Goal: Information Seeking & Learning: Learn about a topic

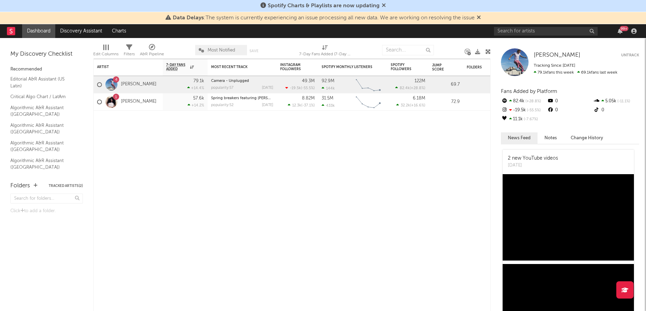
click at [534, 26] on div "99 +" at bounding box center [566, 31] width 145 height 14
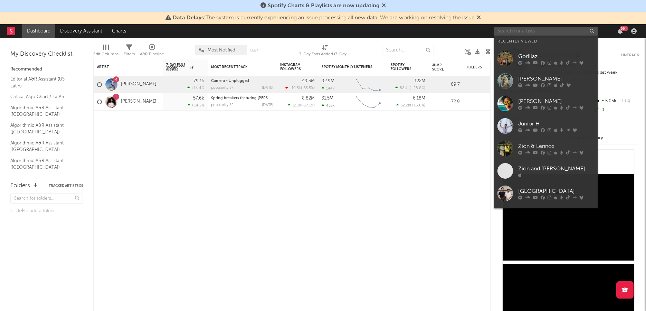
click at [533, 29] on input "text" at bounding box center [546, 31] width 104 height 9
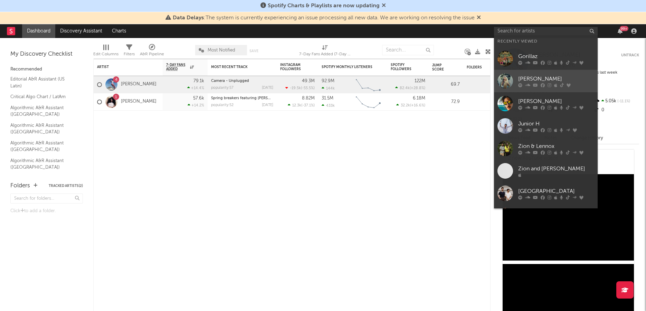
click at [509, 79] on div at bounding box center [505, 81] width 16 height 16
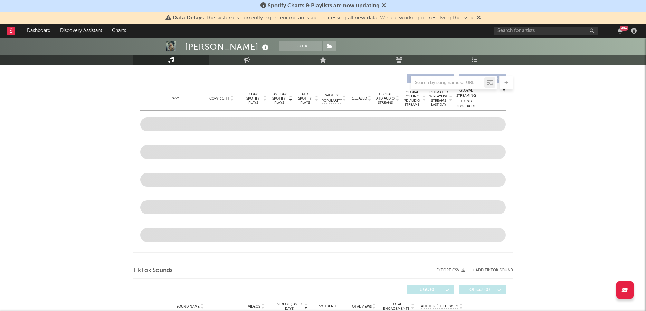
select select "6m"
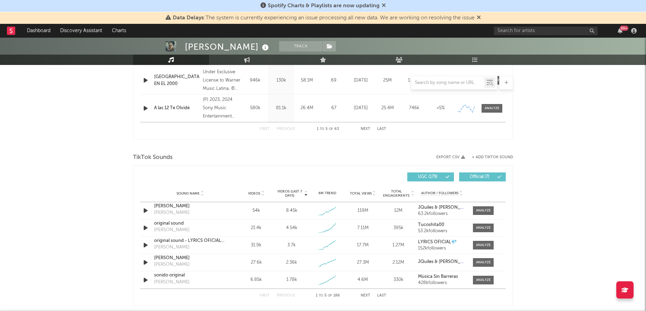
scroll to position [388, 0]
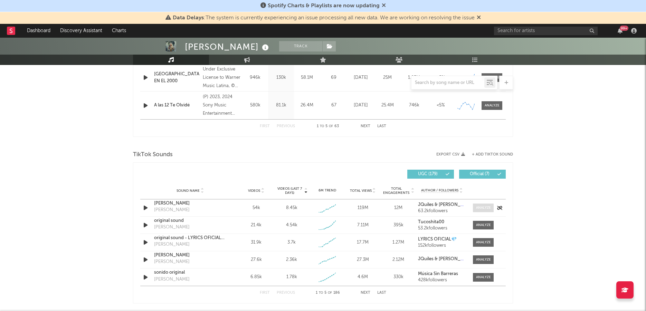
click at [486, 209] on div at bounding box center [483, 207] width 15 height 5
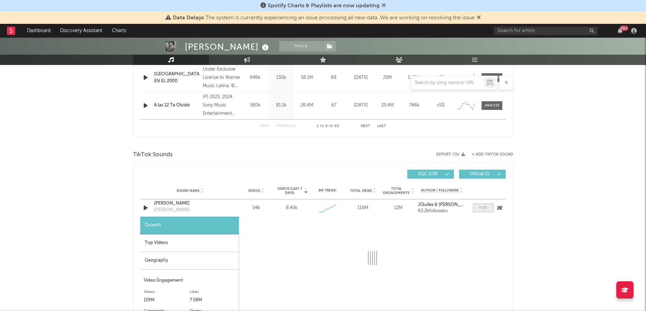
select select "1w"
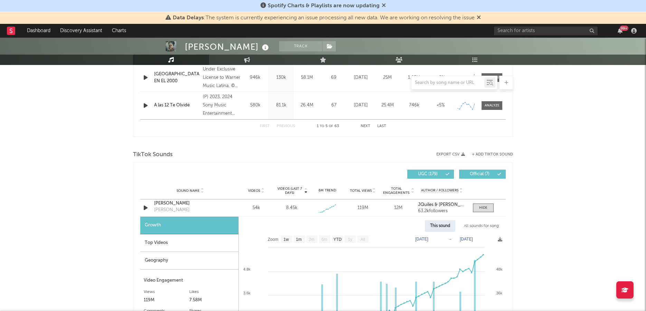
click at [482, 226] on div "All sounds for song" at bounding box center [480, 226] width 45 height 12
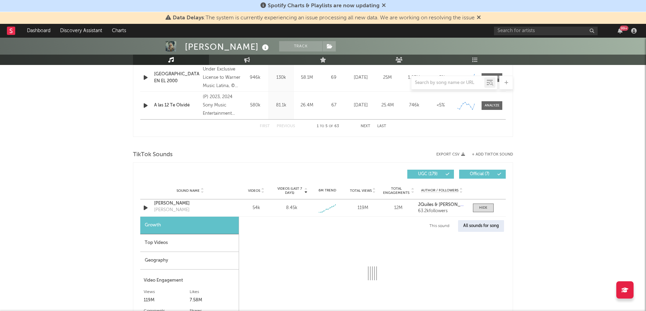
select select "1w"
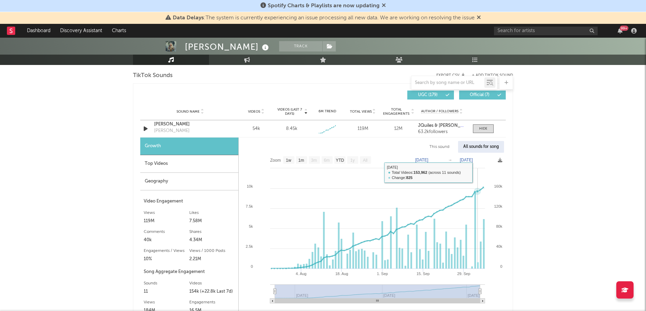
scroll to position [468, 0]
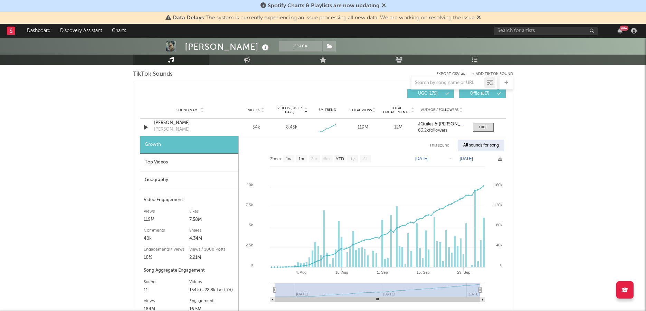
click at [167, 182] on div "Geography" at bounding box center [189, 180] width 98 height 18
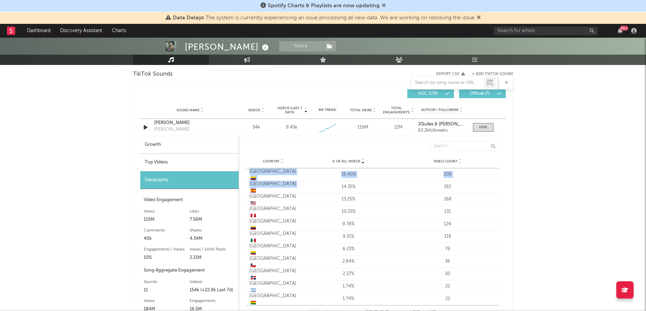
drag, startPoint x: 249, startPoint y: 172, endPoint x: 288, endPoint y: 185, distance: 41.4
click at [288, 185] on div "Country [GEOGRAPHIC_DATA] 🇨🇴 % of all Videos 16.40% Video Count 208 Country [GE…" at bounding box center [372, 236] width 253 height 137
click at [163, 162] on div "Top Videos" at bounding box center [189, 163] width 98 height 18
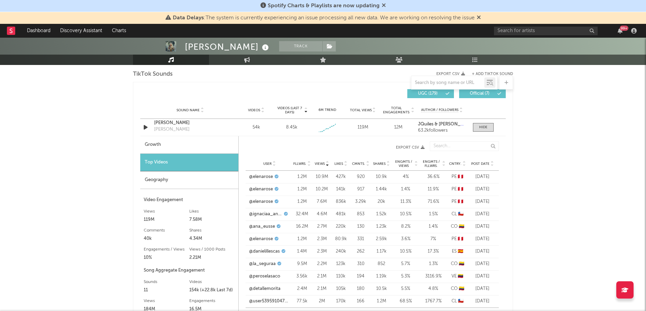
click at [156, 180] on div "Geography" at bounding box center [189, 180] width 98 height 18
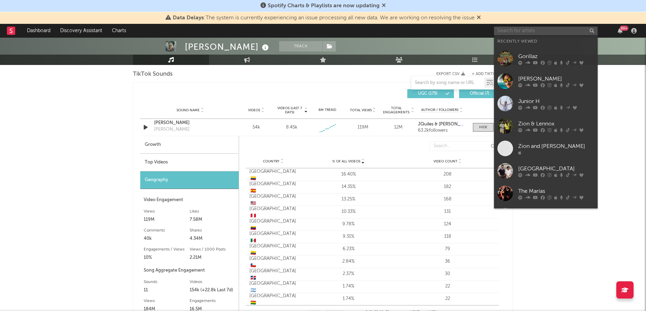
click at [511, 30] on input "text" at bounding box center [546, 31] width 104 height 9
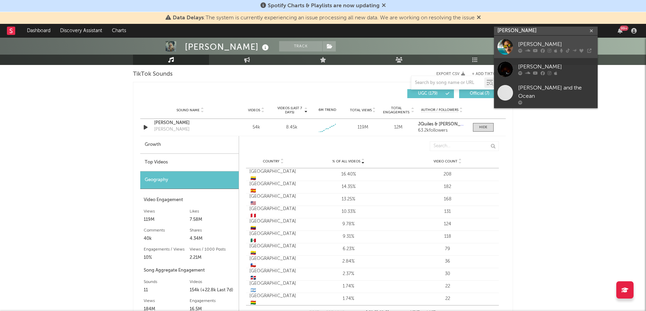
type input "[PERSON_NAME]"
click at [507, 45] on div at bounding box center [505, 47] width 16 height 16
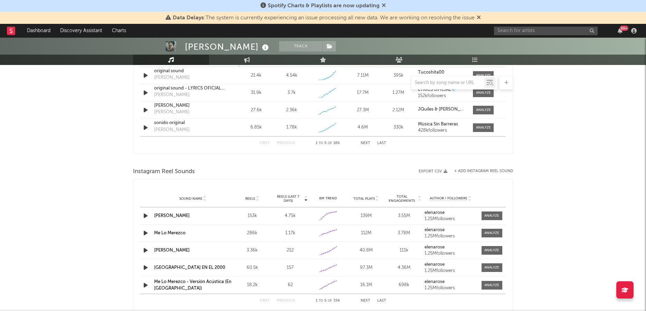
scroll to position [734, 0]
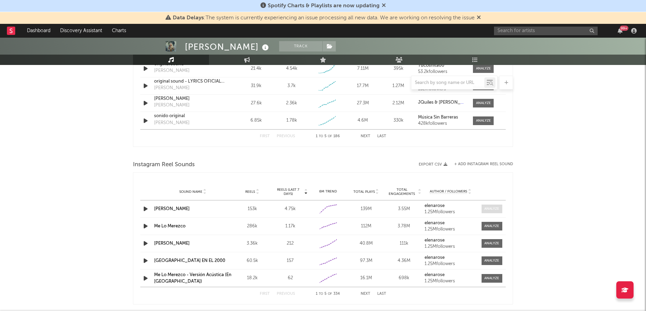
click at [497, 204] on span at bounding box center [491, 208] width 21 height 9
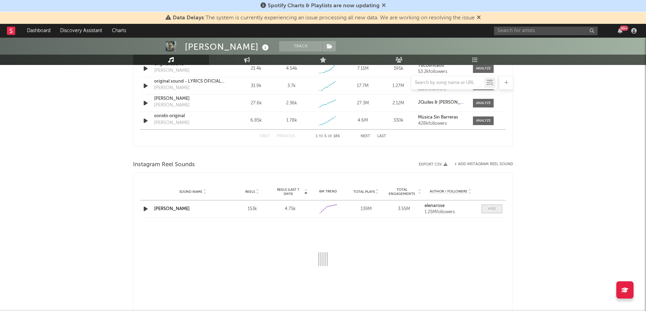
select select "1w"
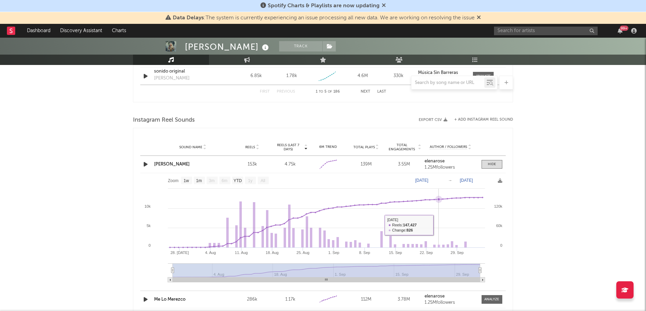
scroll to position [781, 0]
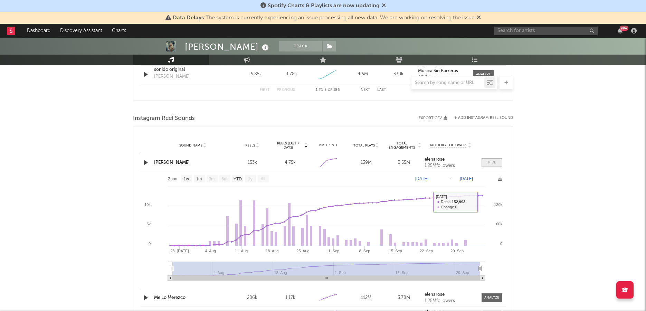
click at [499, 162] on span at bounding box center [491, 162] width 21 height 9
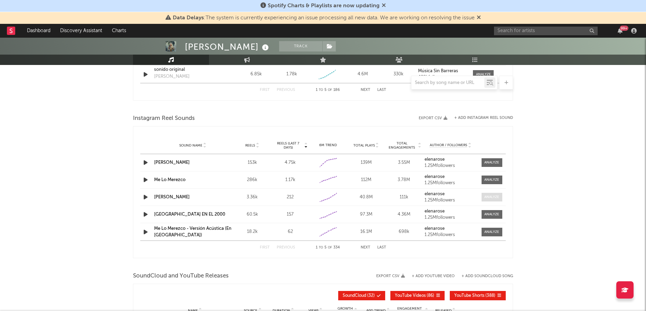
click at [492, 196] on div at bounding box center [491, 196] width 15 height 5
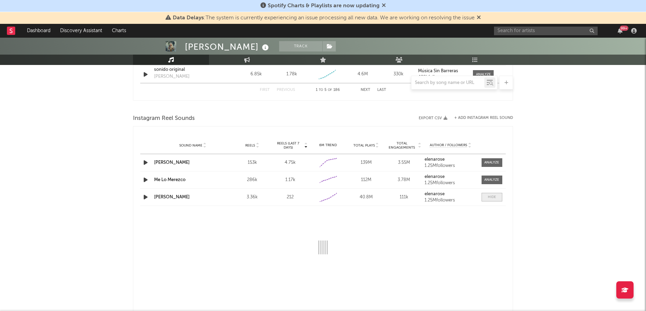
select select "1w"
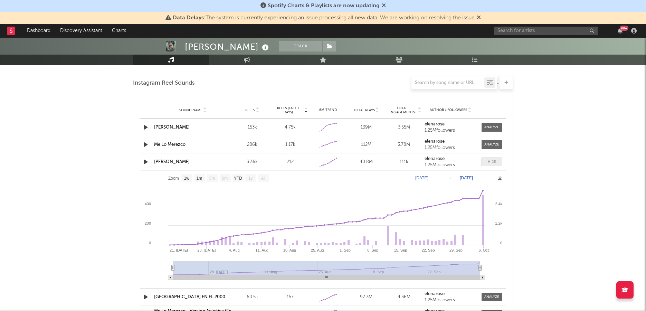
scroll to position [819, 0]
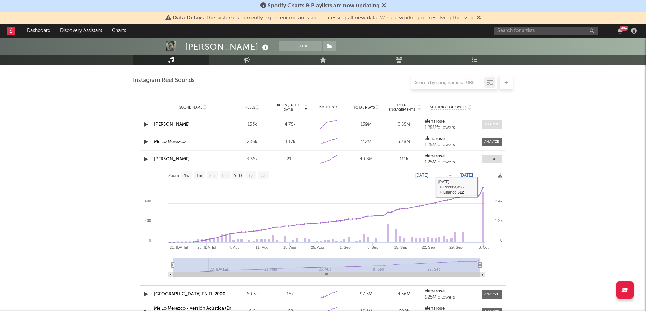
click at [492, 126] on span at bounding box center [491, 124] width 21 height 9
select select "1w"
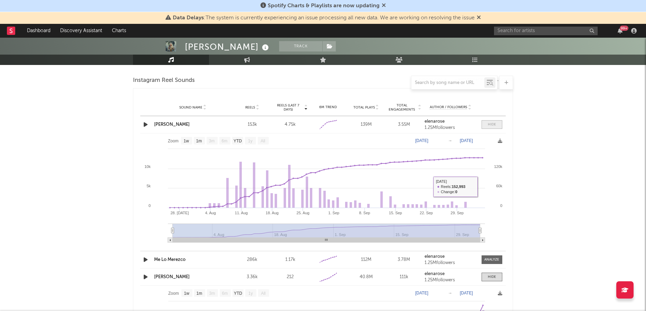
click at [486, 120] on span at bounding box center [491, 124] width 21 height 9
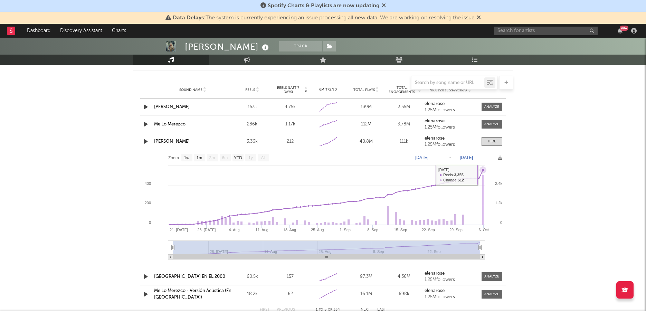
scroll to position [838, 0]
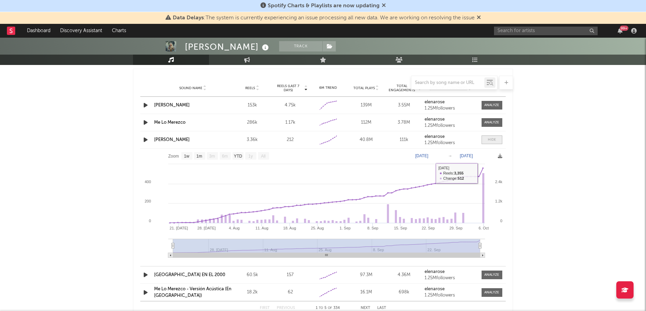
click at [491, 135] on span at bounding box center [491, 139] width 21 height 9
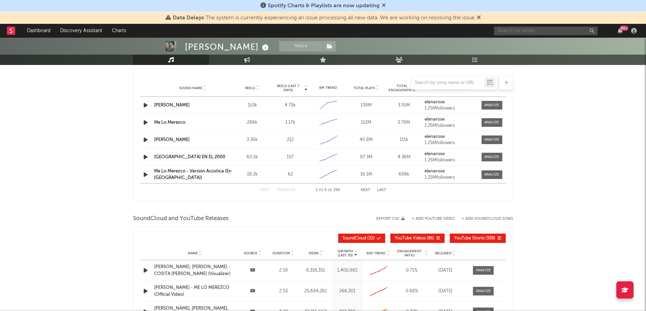
click at [505, 32] on input "text" at bounding box center [546, 31] width 104 height 9
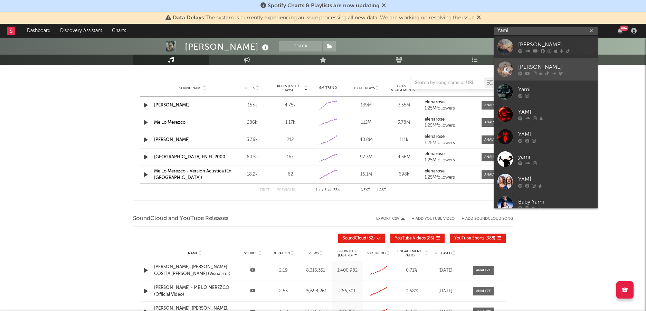
type input "Yami"
click at [507, 75] on div at bounding box center [505, 69] width 16 height 16
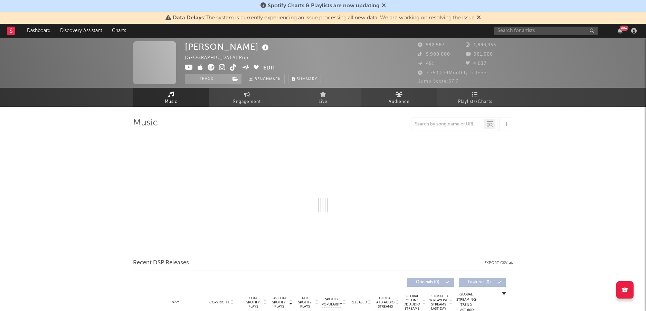
select select "6m"
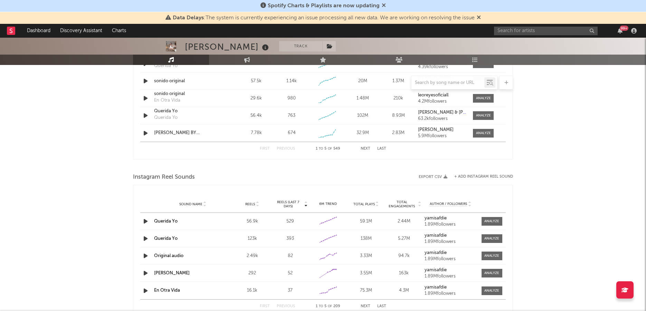
scroll to position [460, 0]
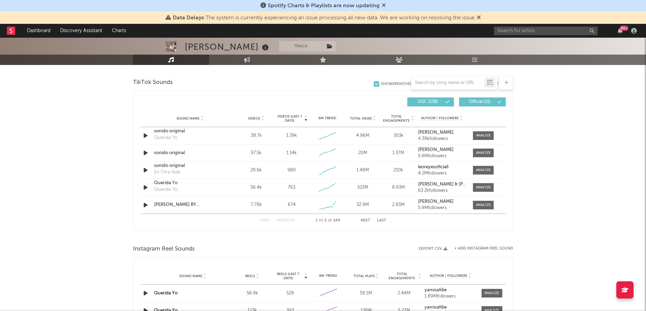
click at [367, 220] on button "Next" at bounding box center [365, 221] width 10 height 4
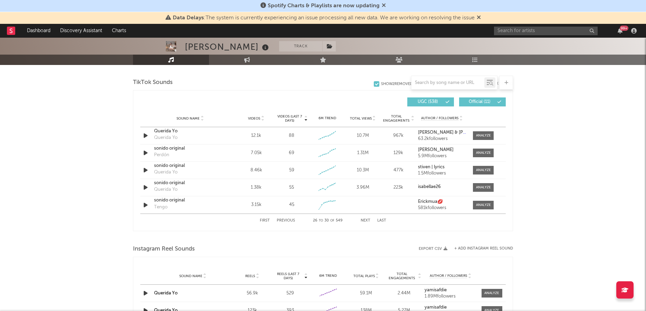
click at [367, 220] on button "Next" at bounding box center [365, 221] width 10 height 4
click at [441, 82] on input "text" at bounding box center [447, 83] width 73 height 6
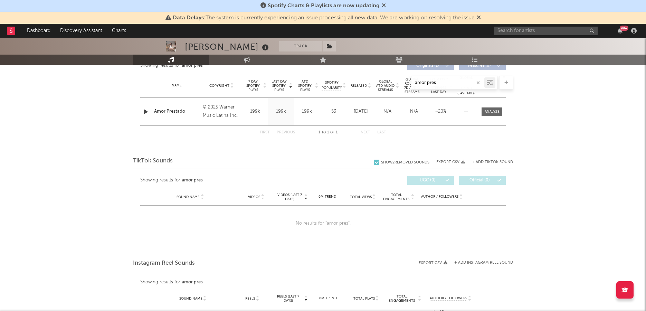
scroll to position [278, 0]
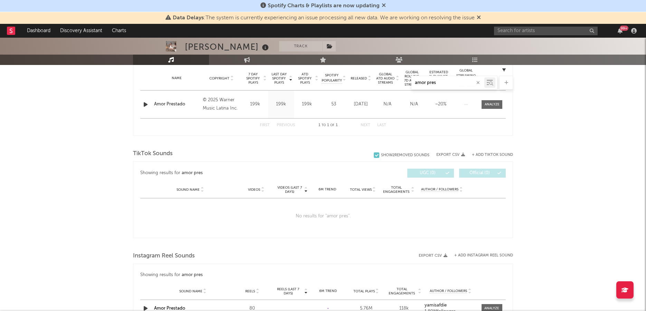
drag, startPoint x: 447, startPoint y: 82, endPoint x: 405, endPoint y: 82, distance: 42.1
click at [405, 82] on div "amor pres" at bounding box center [323, 83] width 380 height 14
paste input "[URL][DOMAIN_NAME]"
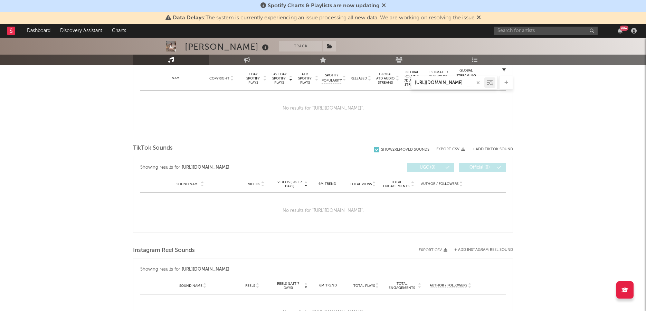
type input "amor pres"
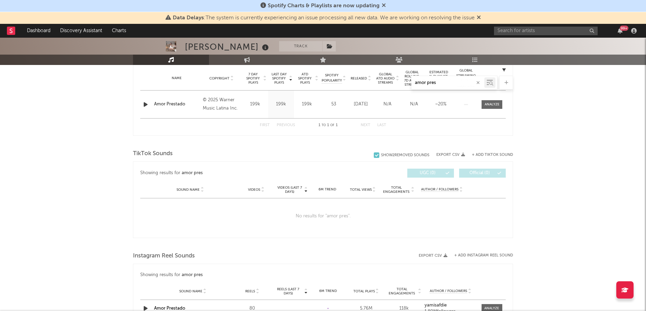
click at [506, 83] on icon at bounding box center [506, 82] width 4 height 4
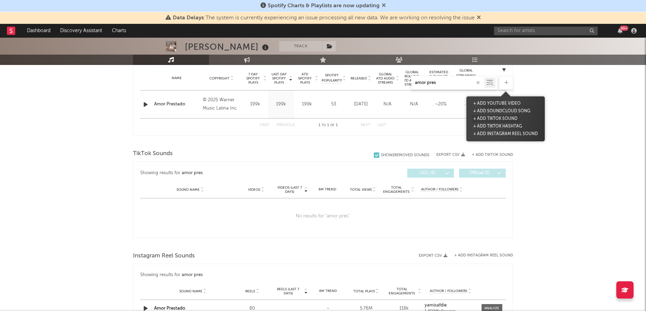
click at [504, 117] on button "+ Add TikTok Sound" at bounding box center [495, 119] width 48 height 8
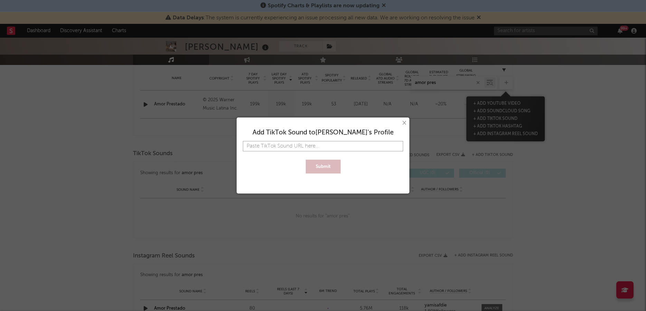
click at [332, 144] on input "text" at bounding box center [323, 146] width 160 height 10
paste input "[URL][DOMAIN_NAME]"
type input "[URL][DOMAIN_NAME]"
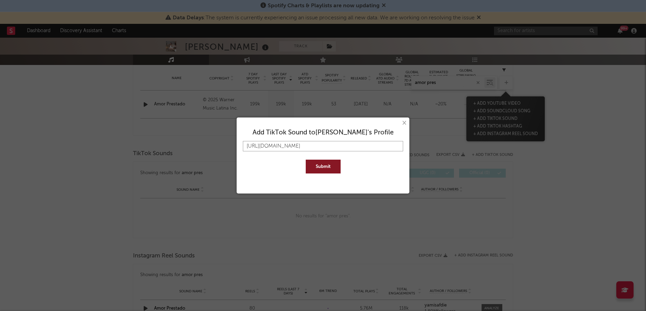
type input "[URL][DOMAIN_NAME]"
click at [325, 162] on button "Submit" at bounding box center [323, 166] width 35 height 14
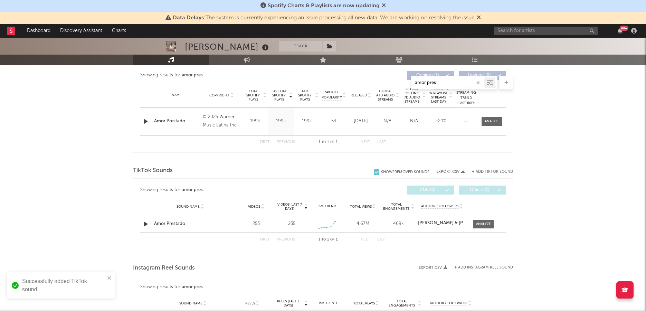
scroll to position [259, 0]
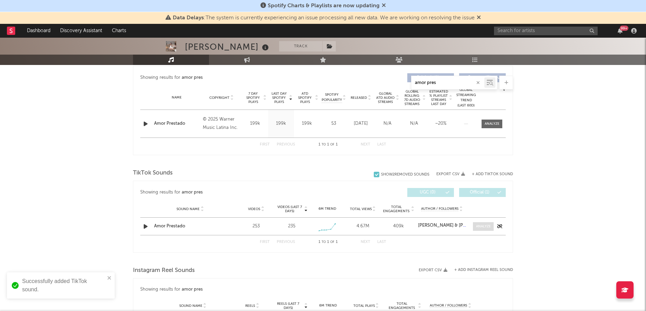
click at [486, 225] on div at bounding box center [483, 226] width 15 height 5
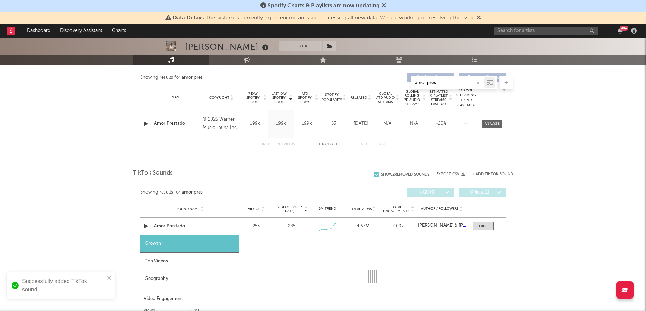
select select "1w"
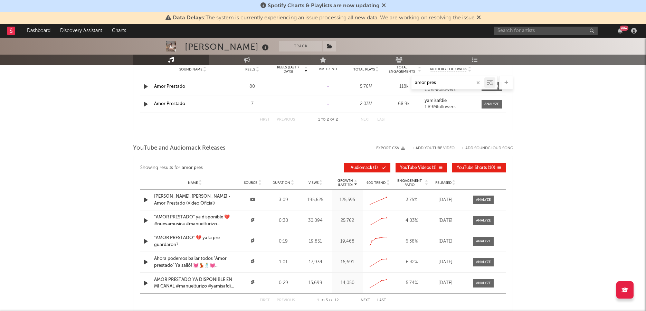
scroll to position [735, 0]
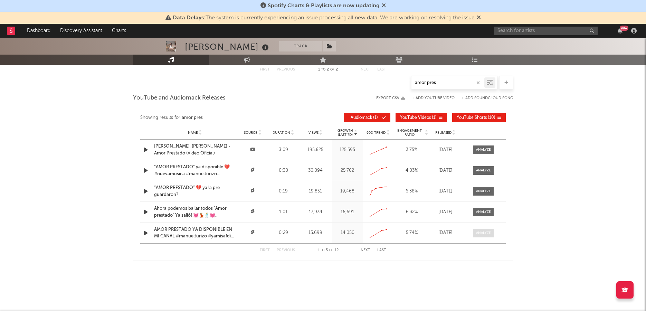
click at [486, 230] on div at bounding box center [483, 232] width 15 height 5
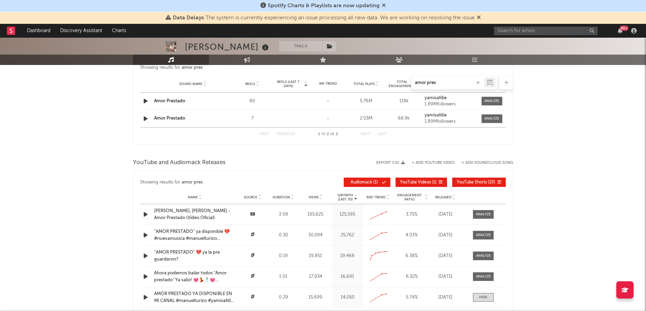
scroll to position [669, 0]
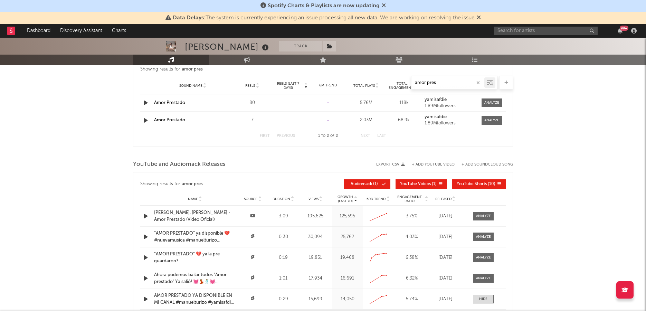
select select "All"
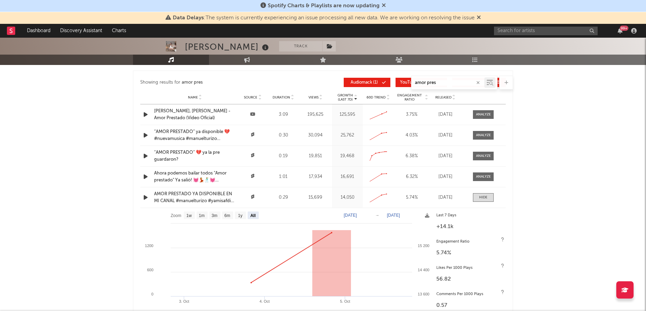
scroll to position [769, 0]
click at [488, 113] on div at bounding box center [483, 115] width 15 height 5
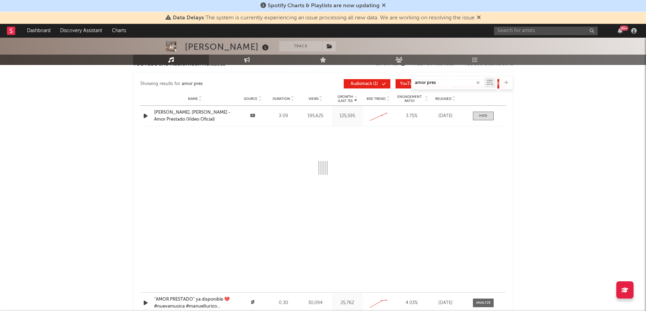
select select "All"
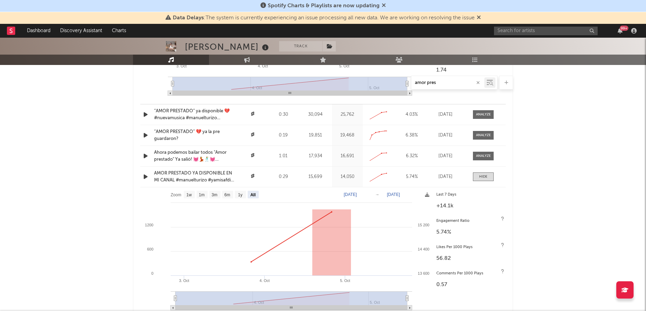
scroll to position [915, 0]
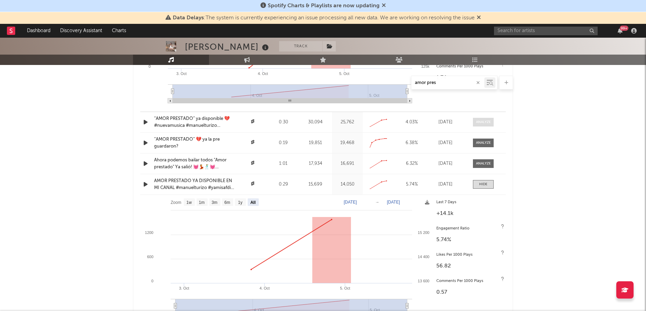
click at [485, 120] on div at bounding box center [483, 121] width 15 height 5
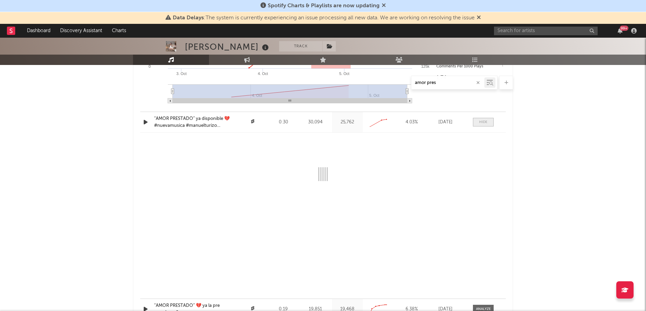
select select "All"
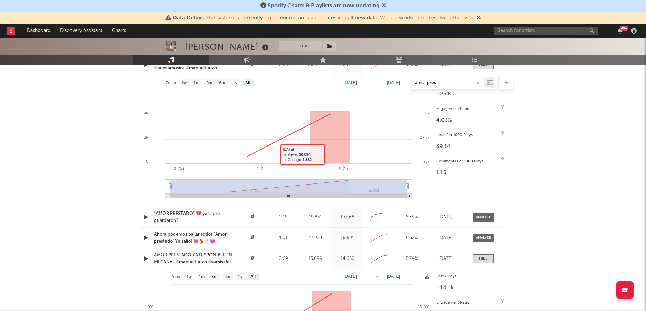
scroll to position [988, 0]
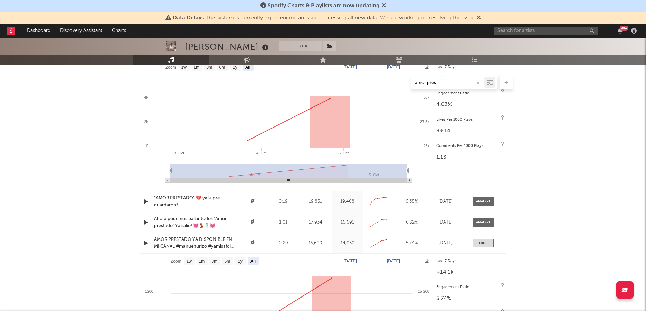
click at [170, 199] on div "“AMOR PRESTADO” 💔 ya la pre guardaron?" at bounding box center [194, 201] width 81 height 13
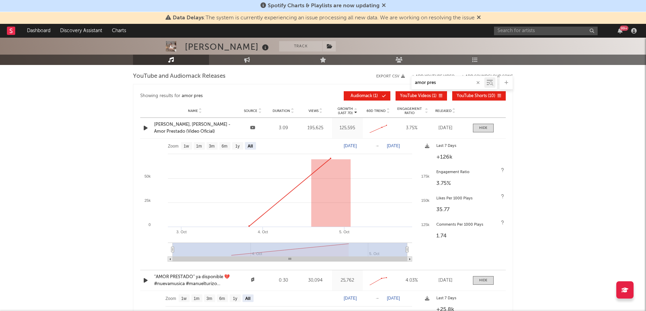
scroll to position [774, 0]
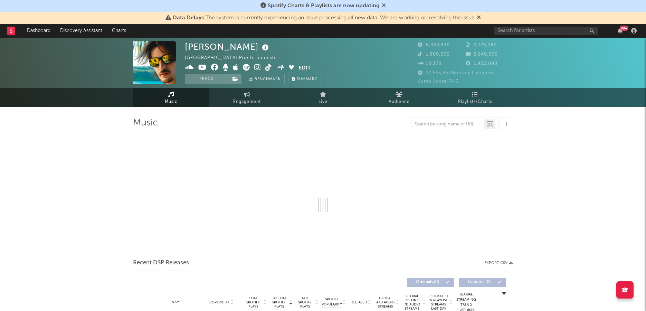
select select "6m"
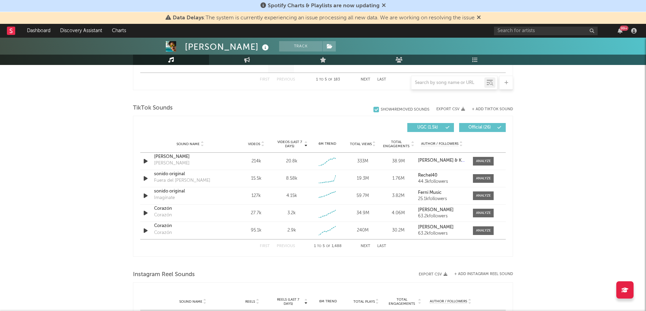
scroll to position [425, 0]
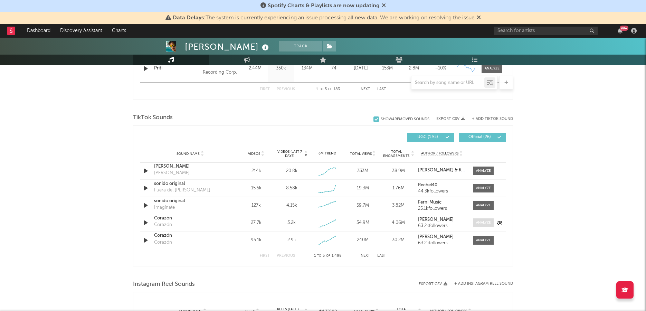
click at [485, 222] on div at bounding box center [483, 222] width 15 height 5
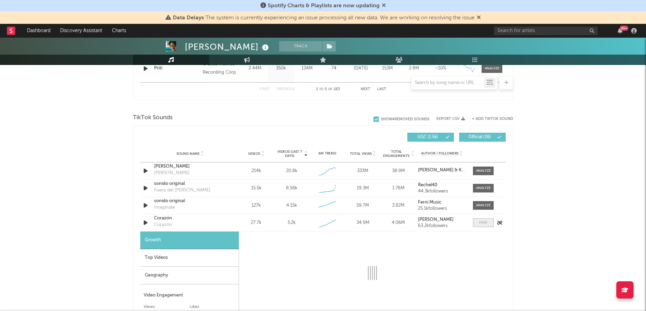
select select "1w"
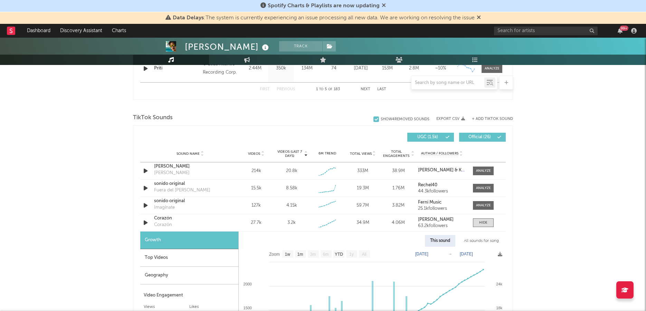
click at [478, 240] on div "All sounds for song" at bounding box center [480, 241] width 45 height 12
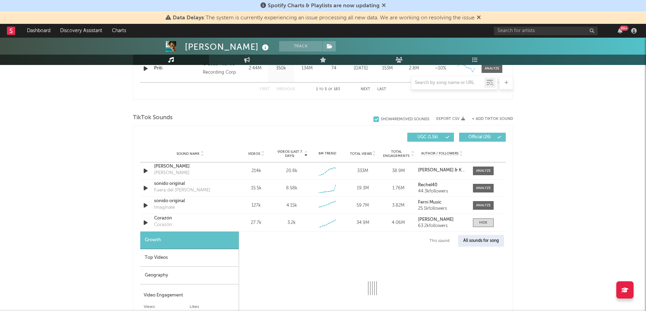
select select "1w"
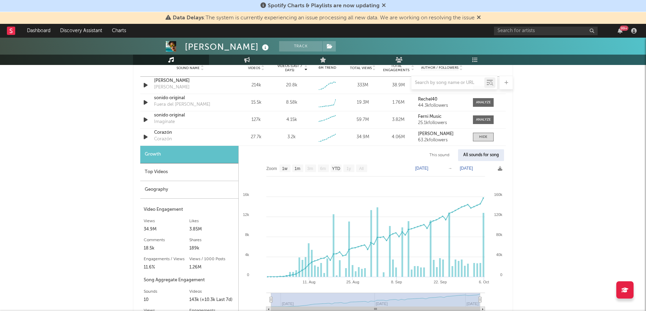
scroll to position [512, 0]
click at [175, 186] on div "Geography" at bounding box center [189, 189] width 98 height 18
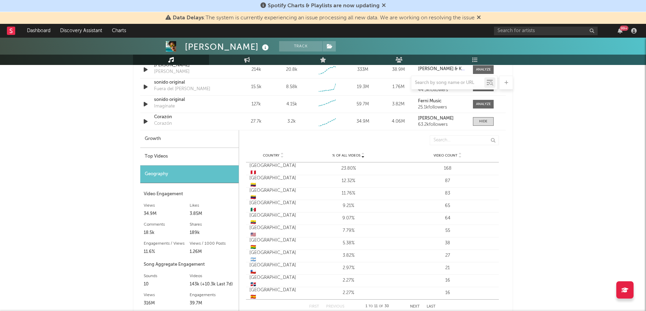
scroll to position [526, 0]
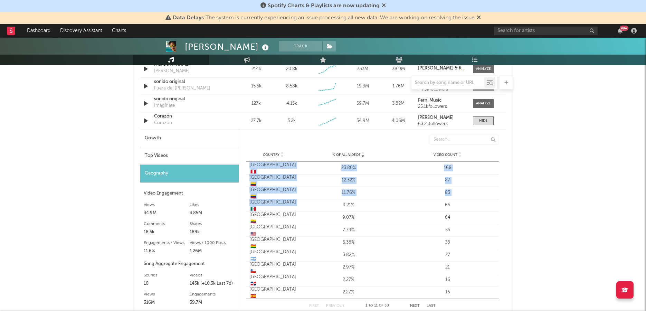
drag, startPoint x: 249, startPoint y: 167, endPoint x: 277, endPoint y: 204, distance: 45.9
click at [277, 204] on div "Country Peru 🇵🇪 % of all Videos 23.80% Video Count 168 Country Colombia 🇨🇴 % of…" at bounding box center [372, 230] width 253 height 137
copy div "Peru 🇵🇪 % of all Videos 23.80% Video Count 168 Country Colombia 🇨🇴 % of all Vid…"
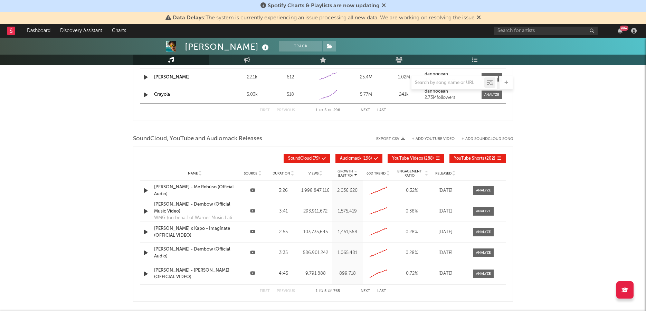
scroll to position [958, 0]
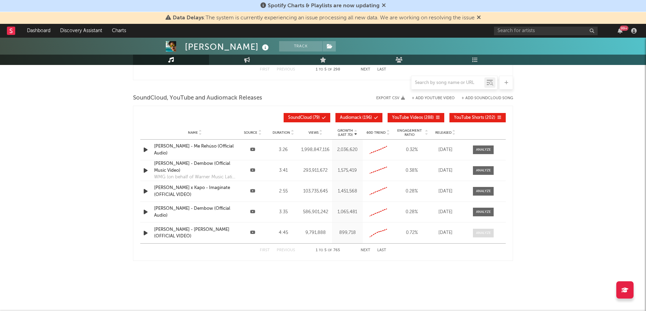
click at [482, 230] on div at bounding box center [483, 232] width 15 height 5
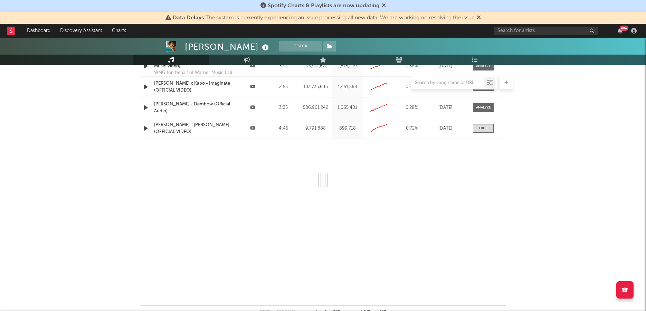
scroll to position [1033, 0]
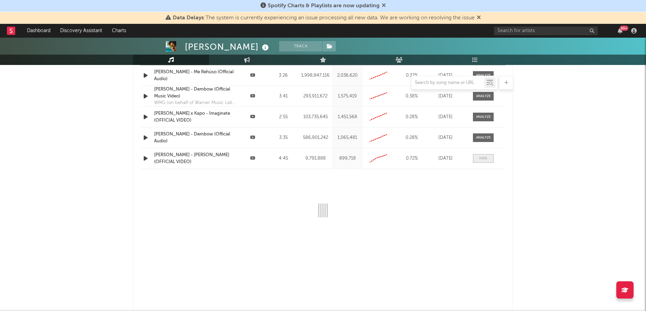
click at [475, 158] on span at bounding box center [483, 158] width 21 height 9
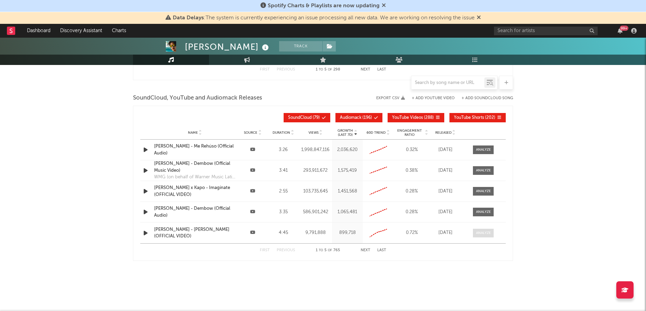
click at [477, 232] on div at bounding box center [483, 232] width 15 height 5
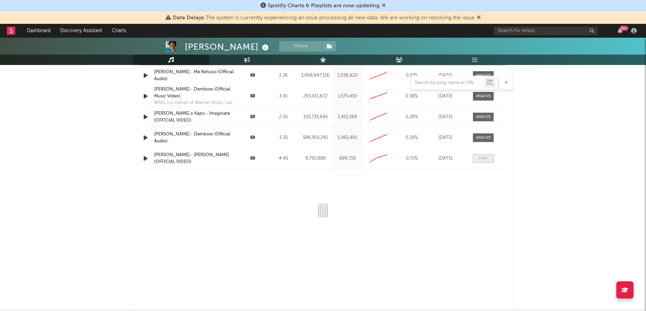
select select "All"
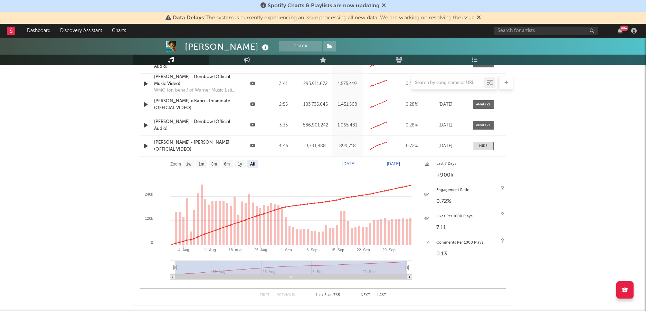
scroll to position [1037, 0]
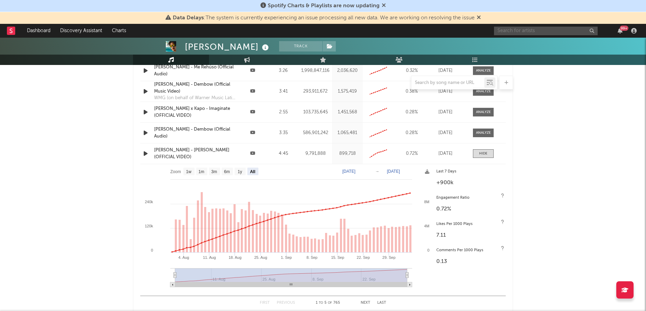
click at [521, 32] on input "text" at bounding box center [546, 31] width 104 height 9
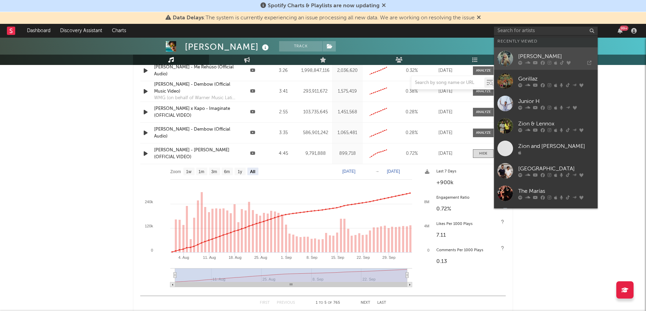
click at [509, 50] on link "[PERSON_NAME]" at bounding box center [546, 58] width 104 height 22
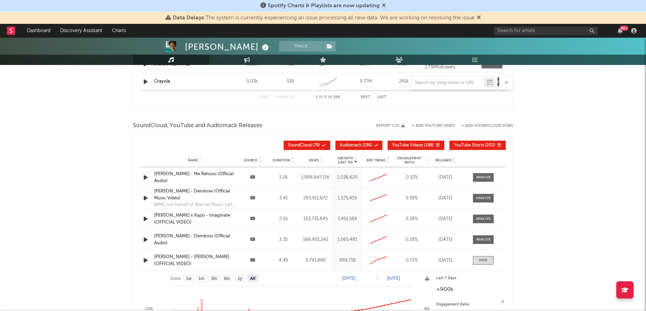
scroll to position [896, 0]
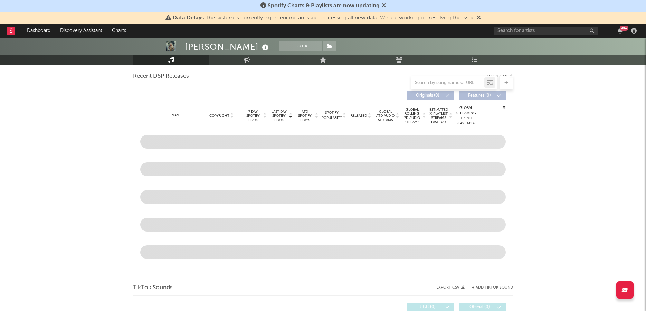
scroll to position [241, 0]
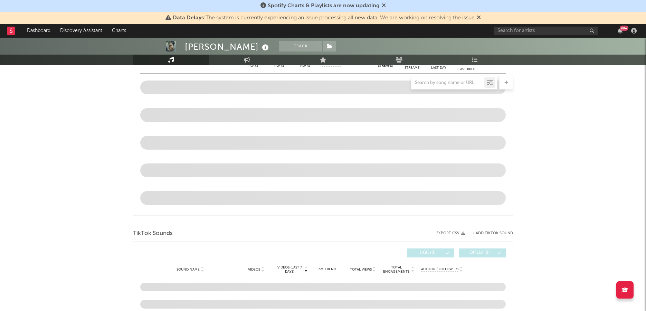
select select "6m"
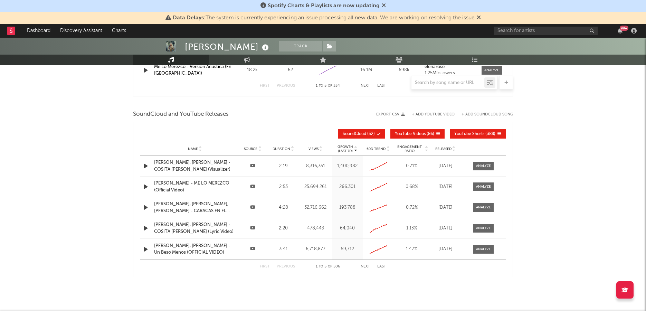
scroll to position [768, 0]
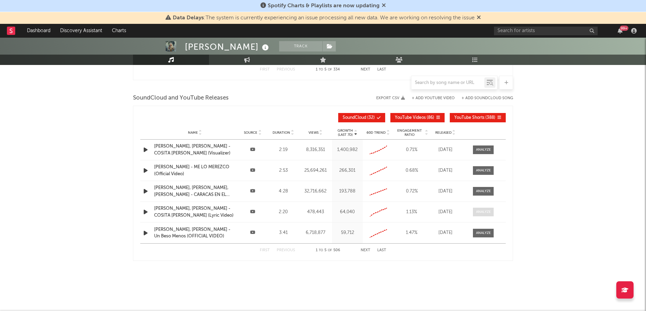
click at [487, 213] on span at bounding box center [483, 211] width 21 height 9
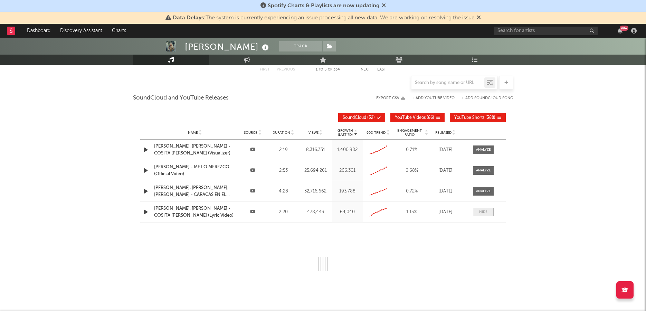
select select "All"
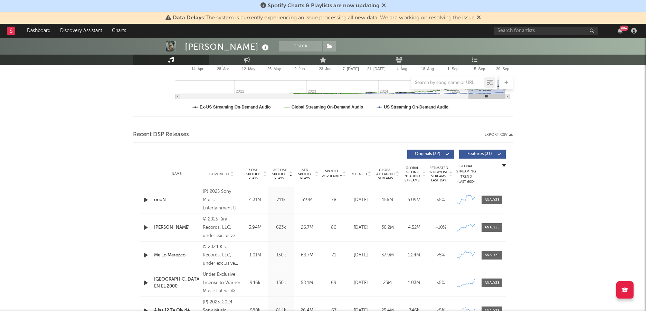
scroll to position [117, 0]
